Goal: Entertainment & Leisure: Browse casually

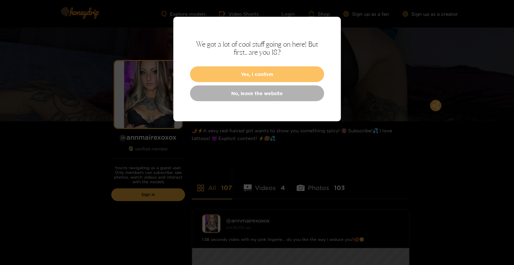
click at [254, 74] on button "Yes, I confirm" at bounding box center [257, 74] width 134 height 16
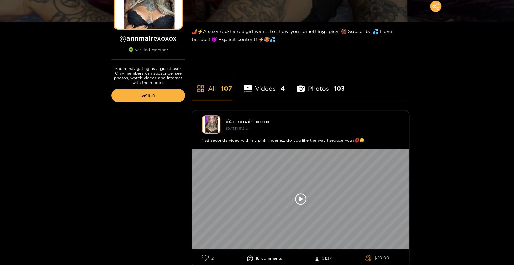
scroll to position [201, 0]
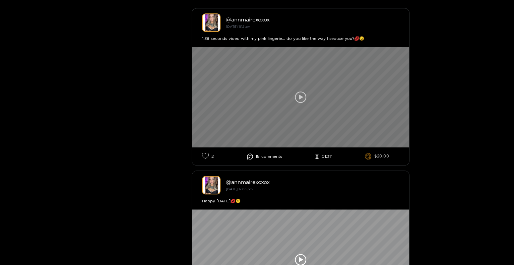
click at [303, 96] on icon at bounding box center [300, 97] width 11 height 11
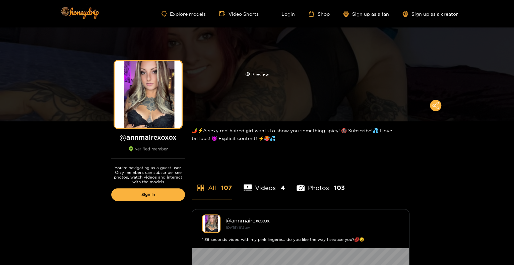
click at [247, 77] on div "Preview" at bounding box center [257, 75] width 24 height 8
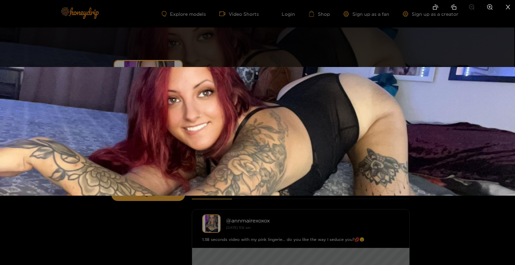
click at [496, 150] on img at bounding box center [257, 131] width 515 height 129
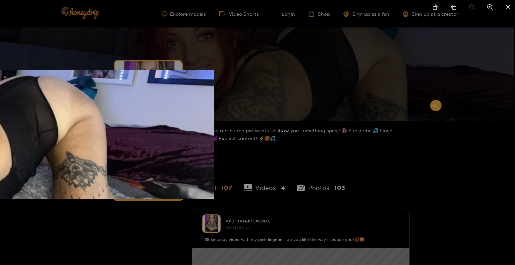
drag, startPoint x: 496, startPoint y: 150, endPoint x: 152, endPoint y: 153, distance: 344.3
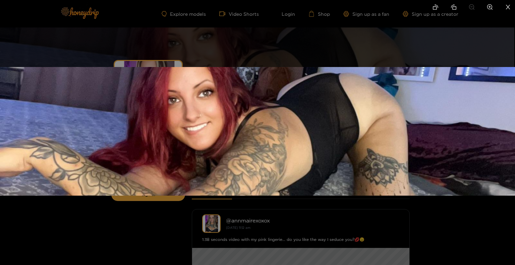
click at [116, 260] on div at bounding box center [257, 132] width 515 height 265
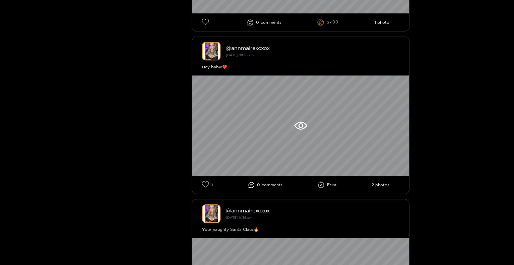
scroll to position [1475, 0]
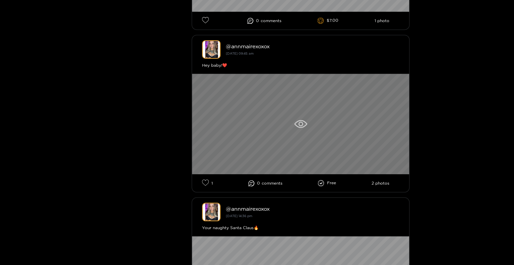
click at [267, 152] on div at bounding box center [300, 124] width 217 height 101
